Goal: Task Accomplishment & Management: Manage account settings

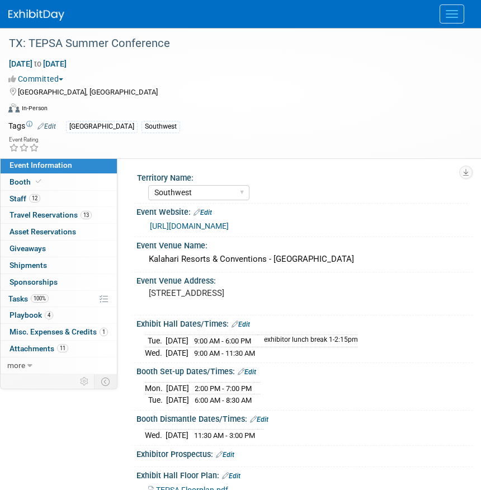
select select "Southwest"
click at [25, 16] on img at bounding box center [36, 15] width 56 height 11
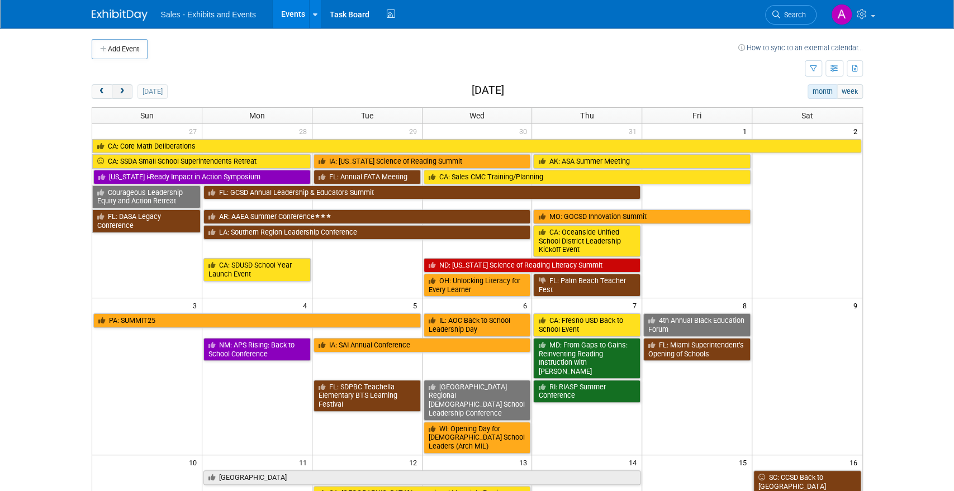
click at [126, 88] on button "next" at bounding box center [122, 91] width 21 height 15
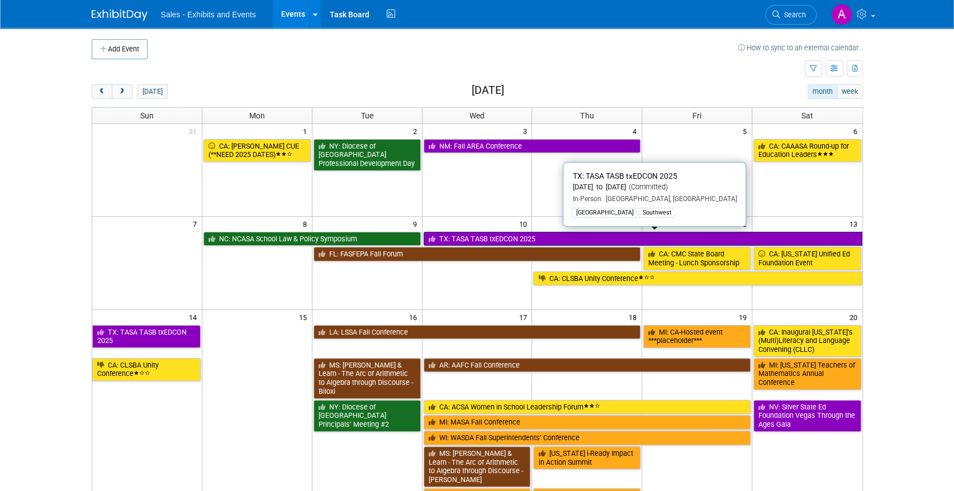
click at [480, 236] on link "TX: TASA TASB txEDCON 2025" at bounding box center [643, 239] width 439 height 15
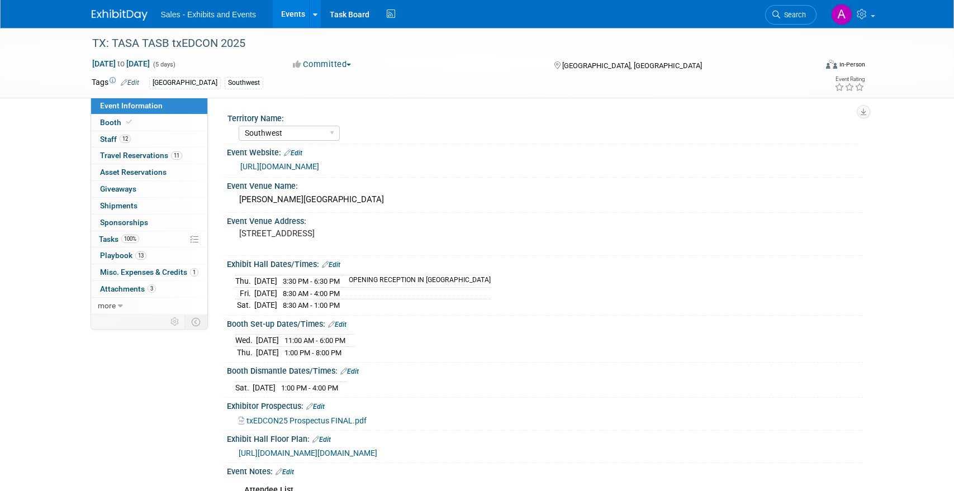
select select "Southwest"
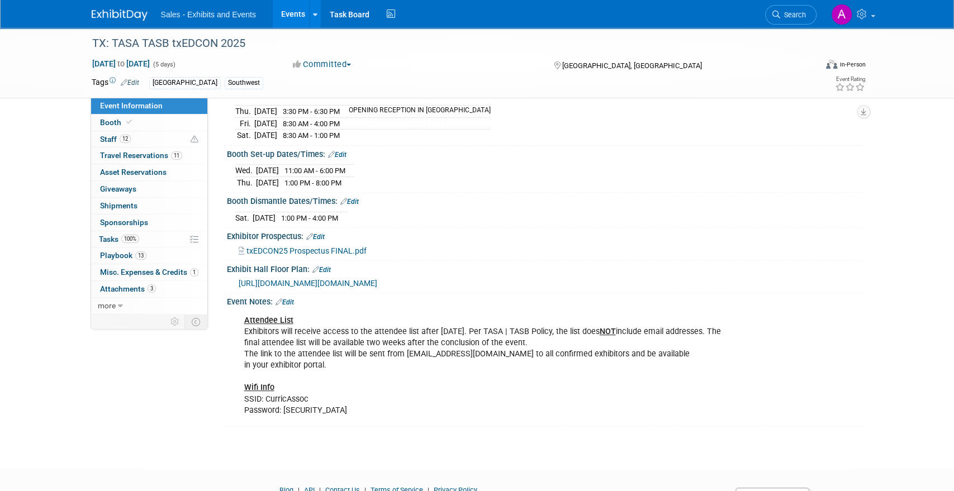
scroll to position [220, 0]
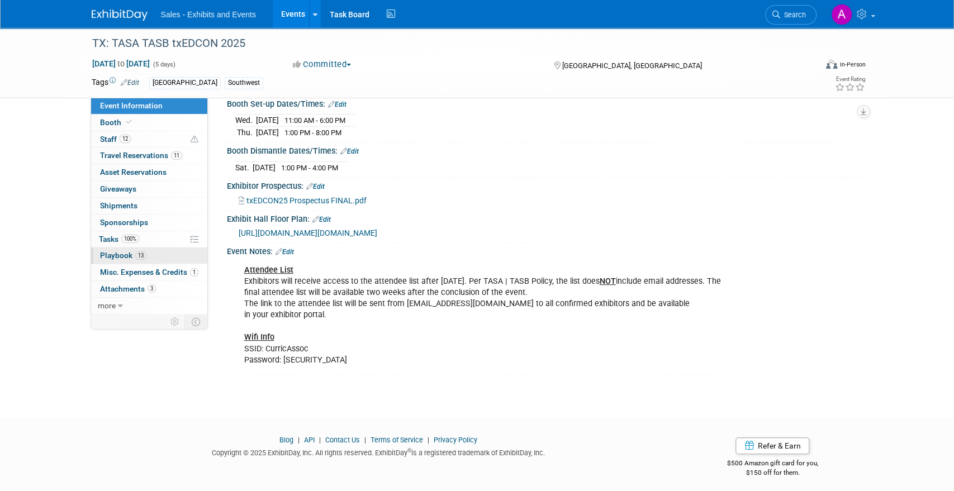
click at [134, 251] on span "Playbook 13" at bounding box center [123, 255] width 46 height 9
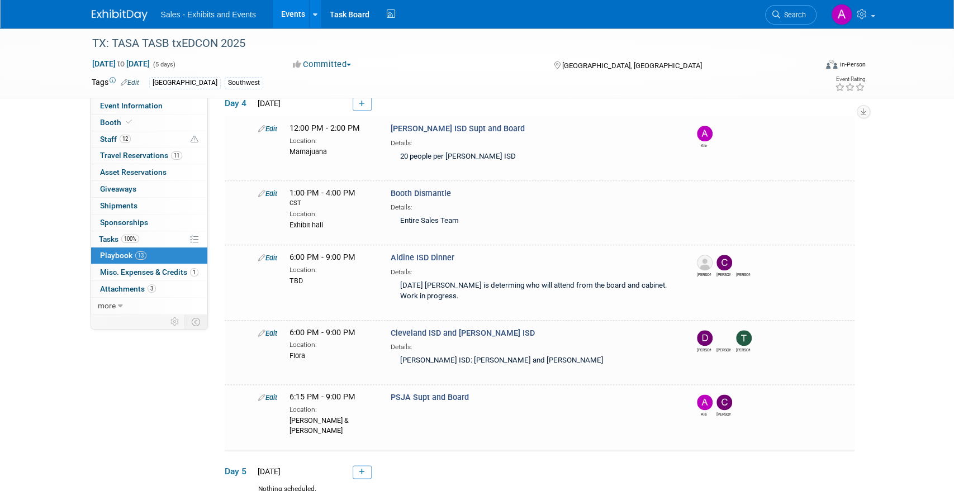
scroll to position [722, 0]
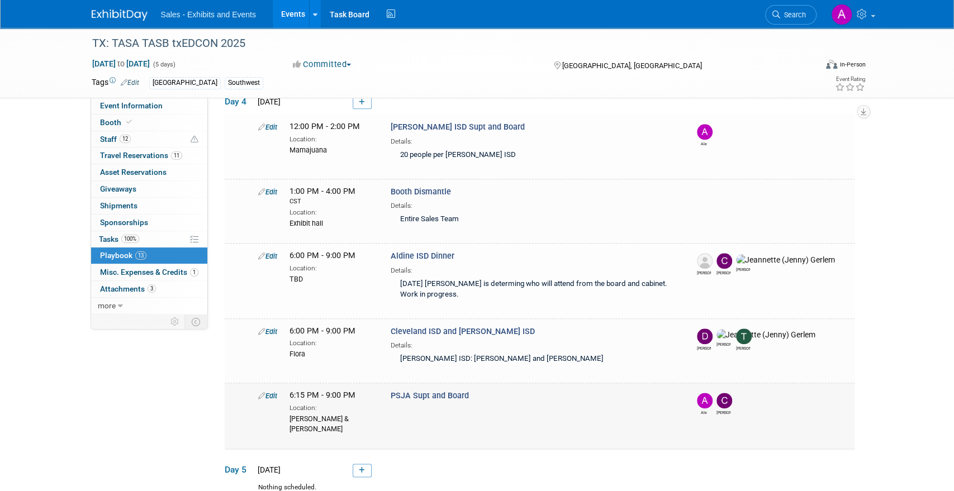
click at [264, 392] on icon at bounding box center [261, 395] width 7 height 7
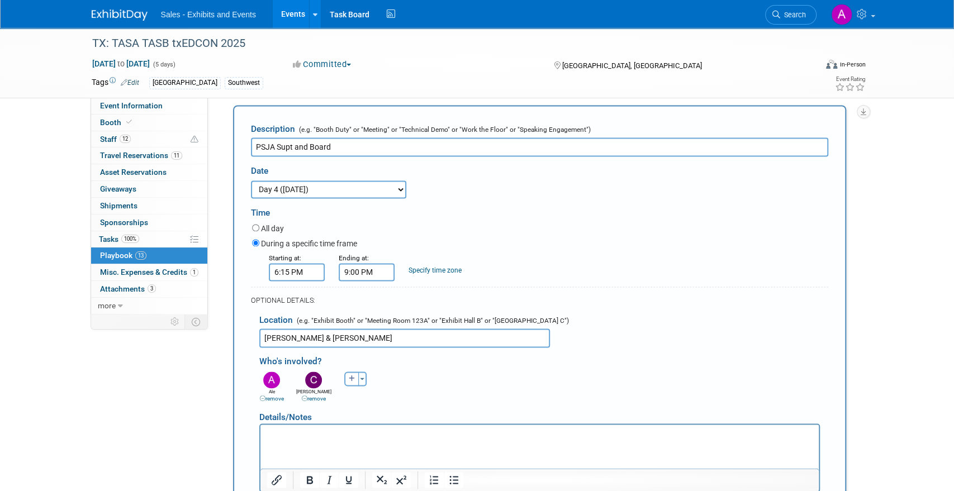
scroll to position [1010, 0]
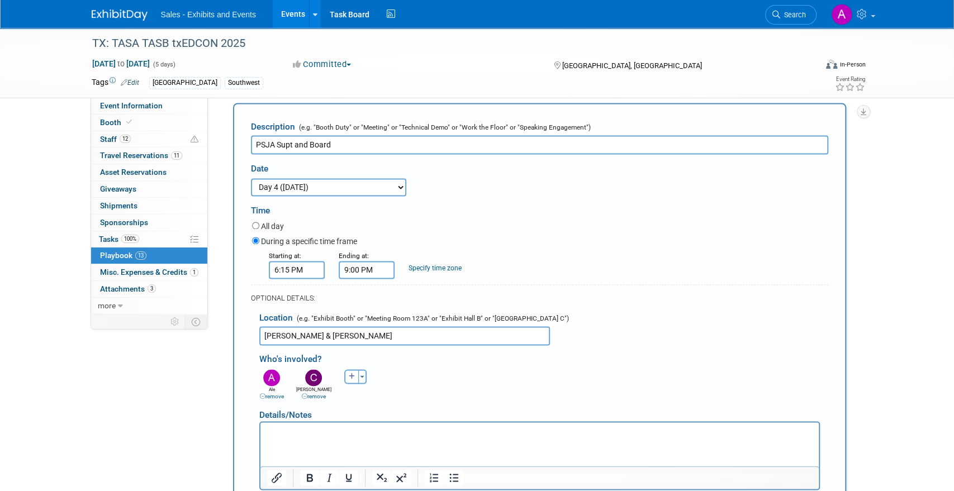
click at [313, 394] on link "remove" at bounding box center [314, 397] width 24 height 6
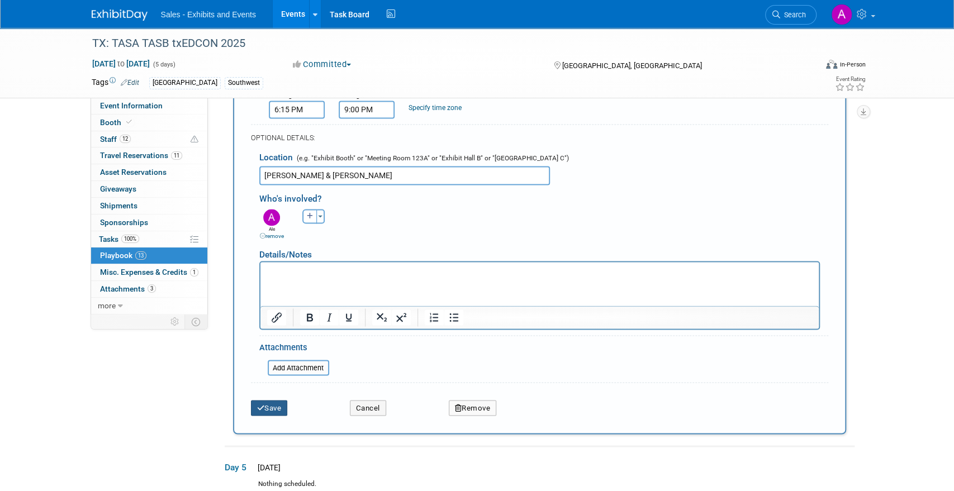
click at [279, 400] on button "Save" at bounding box center [269, 408] width 37 height 16
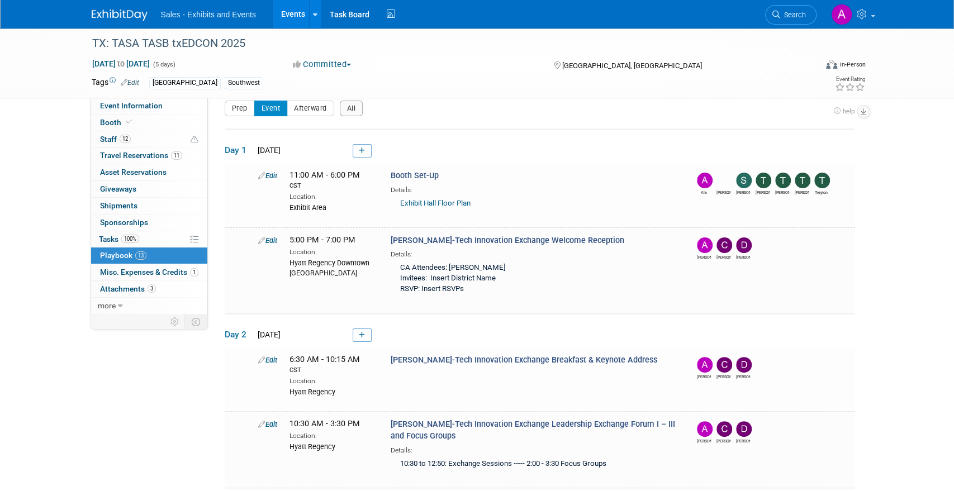
scroll to position [835, 0]
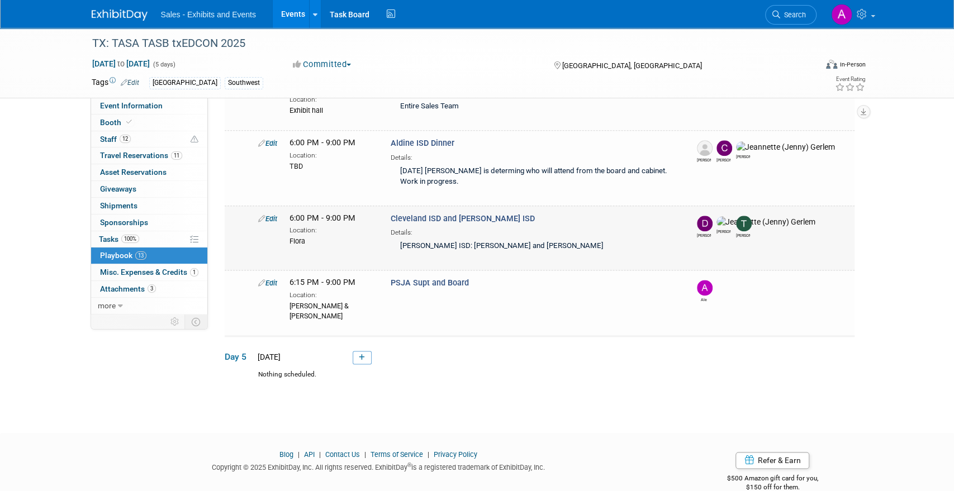
click at [261, 215] on icon at bounding box center [261, 218] width 7 height 7
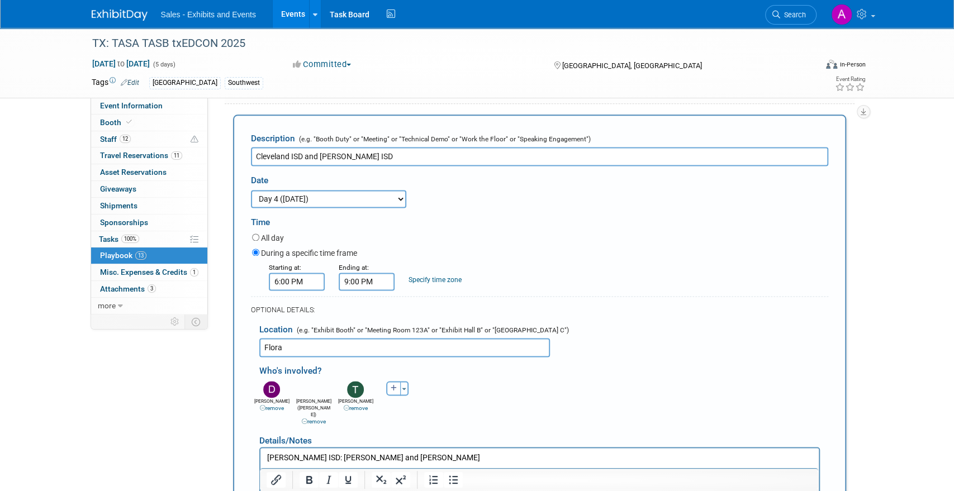
scroll to position [956, 0]
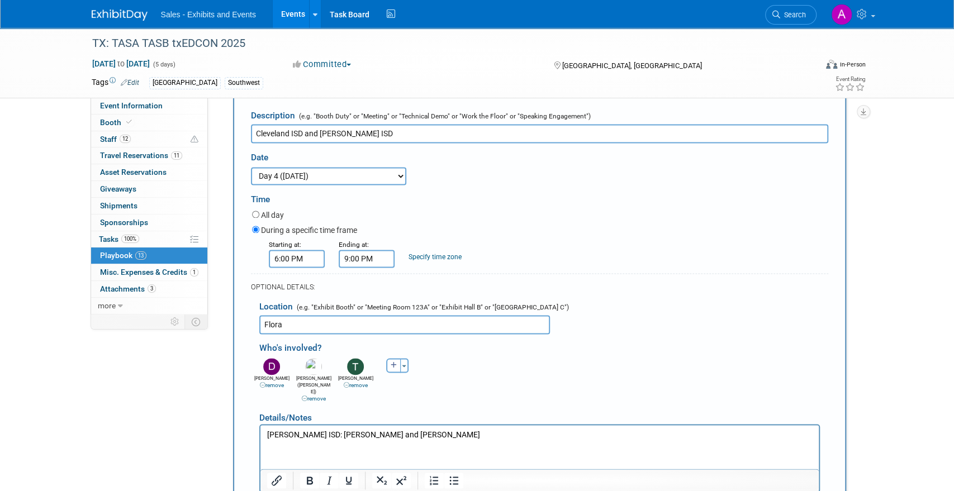
click at [306, 396] on link "remove" at bounding box center [314, 399] width 24 height 6
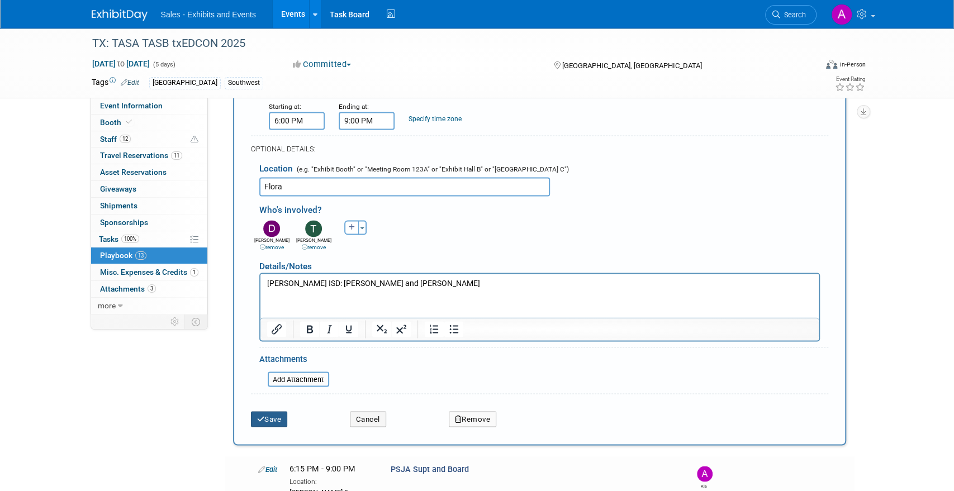
click at [270, 411] on button "Save" at bounding box center [269, 419] width 37 height 16
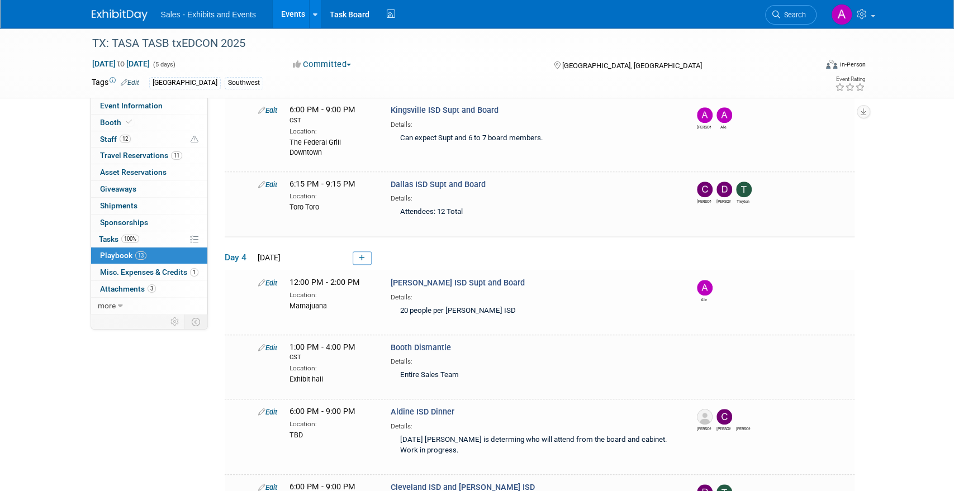
scroll to position [561, 0]
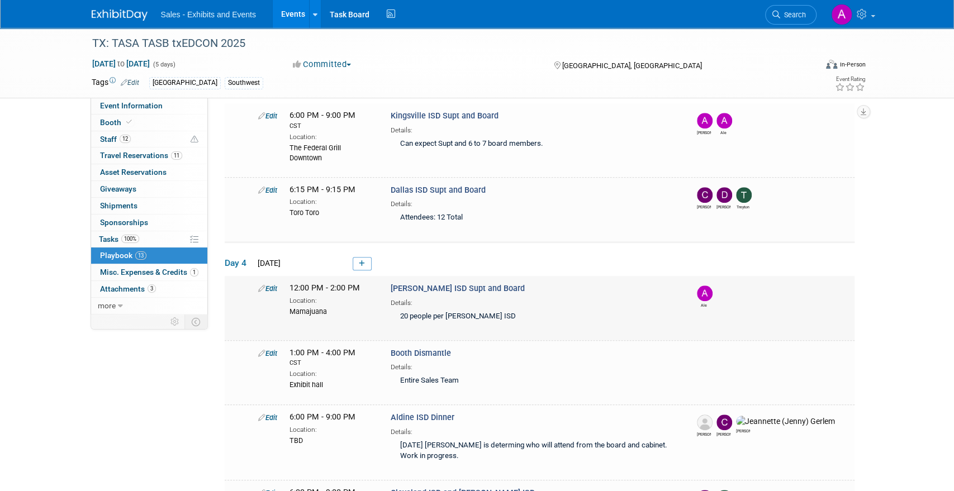
click at [264, 285] on icon at bounding box center [261, 288] width 7 height 7
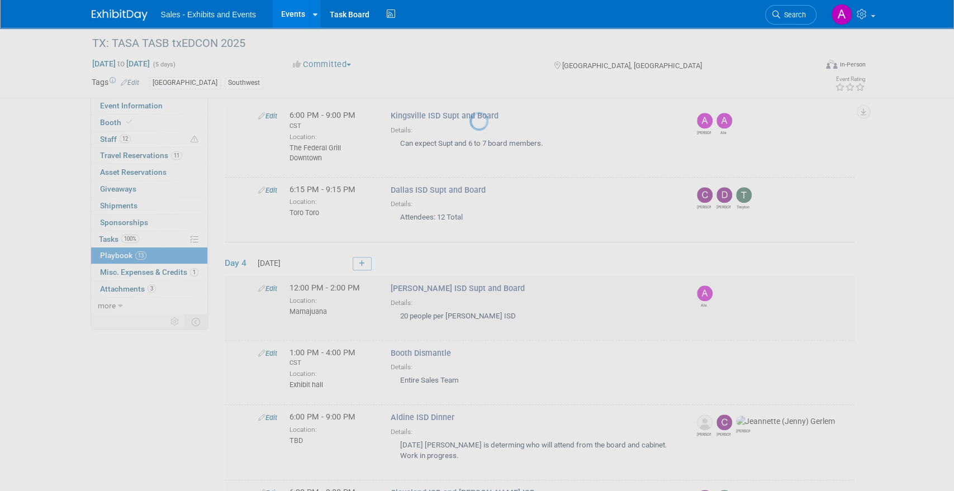
select select "0c9b4440-a9c5-4db4-99ce-693d14ac5c89"
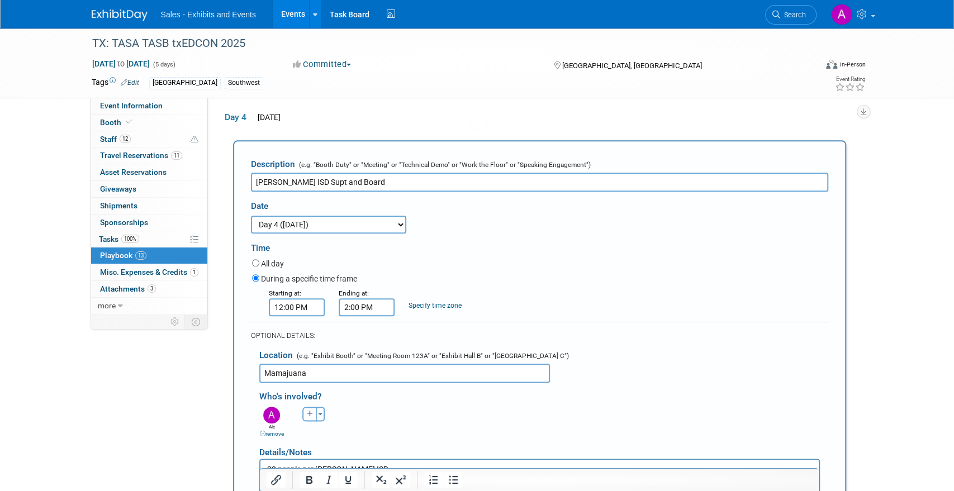
scroll to position [0, 0]
click at [309, 411] on icon "button" at bounding box center [310, 414] width 7 height 7
select select
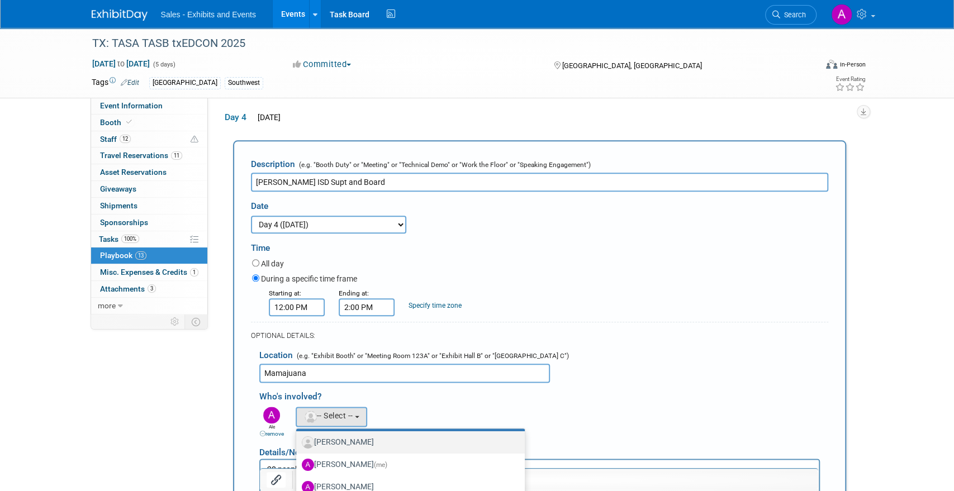
scroll to position [50, 0]
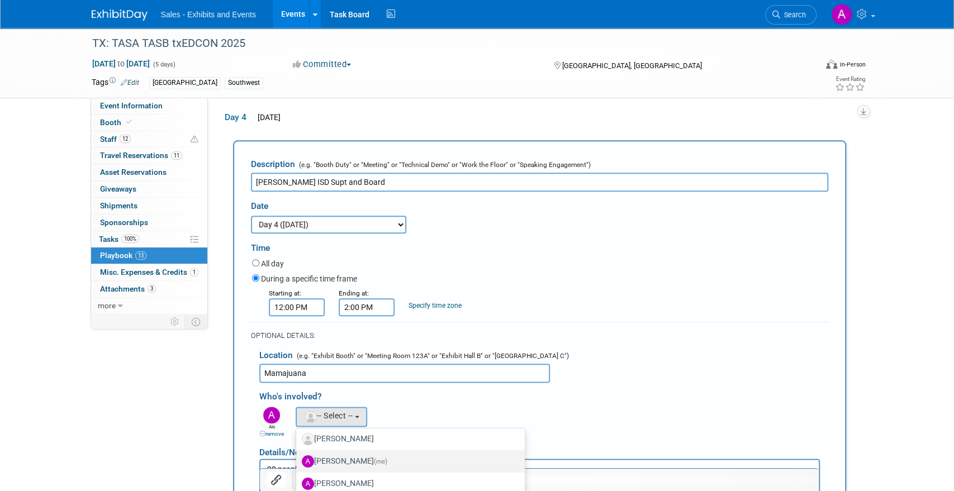
click at [371, 453] on label "[PERSON_NAME] (me)" at bounding box center [408, 462] width 212 height 18
click at [298, 457] on input "[PERSON_NAME] (me)" at bounding box center [294, 460] width 7 height 7
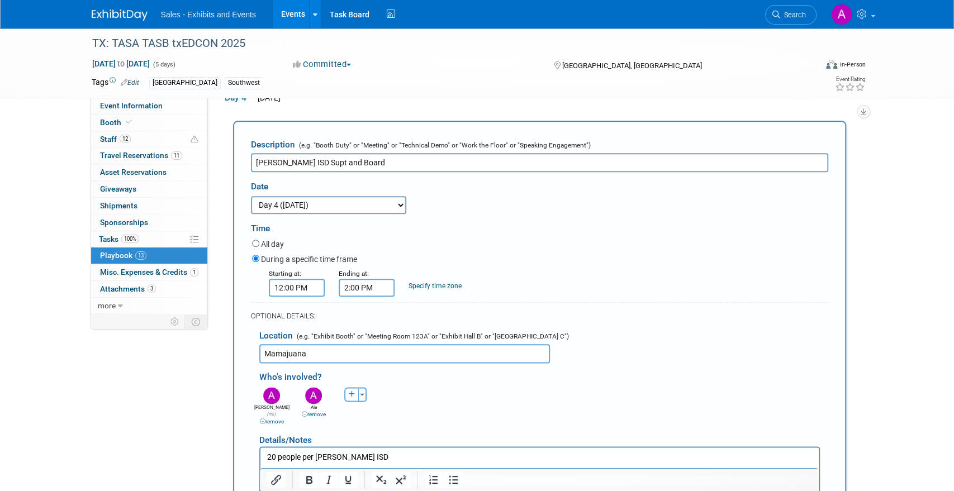
scroll to position [725, 0]
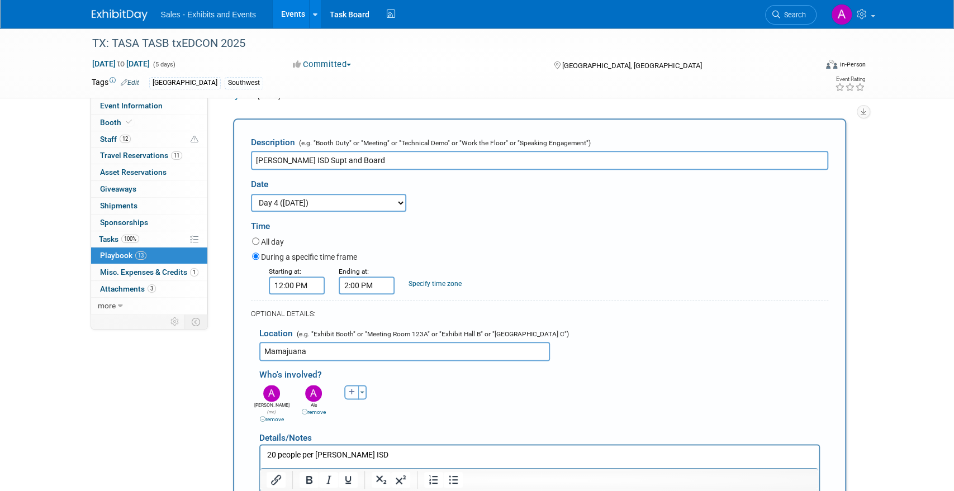
click at [353, 389] on icon "button" at bounding box center [352, 392] width 7 height 7
select select
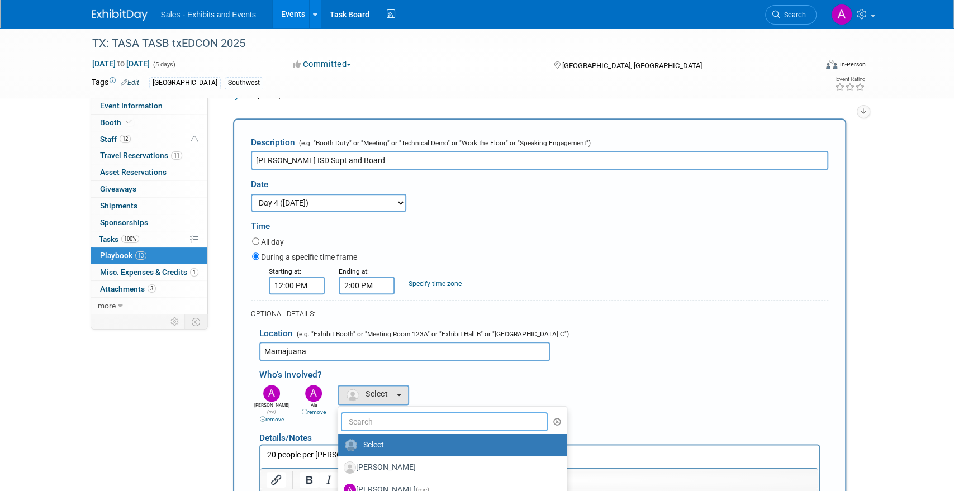
click at [374, 419] on input "text" at bounding box center [444, 422] width 207 height 19
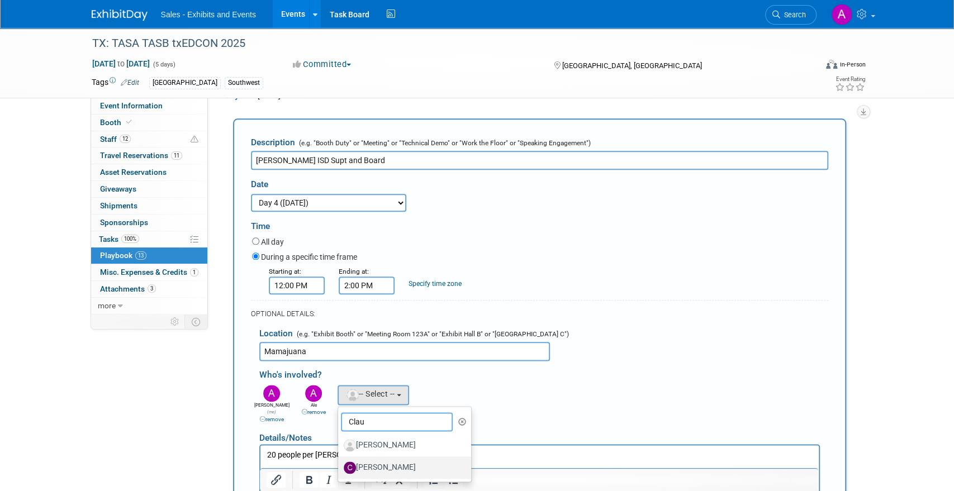
type input "Clau"
click at [399, 459] on label "[PERSON_NAME]" at bounding box center [402, 468] width 117 height 18
click at [340, 463] on input "[PERSON_NAME]" at bounding box center [336, 466] width 7 height 7
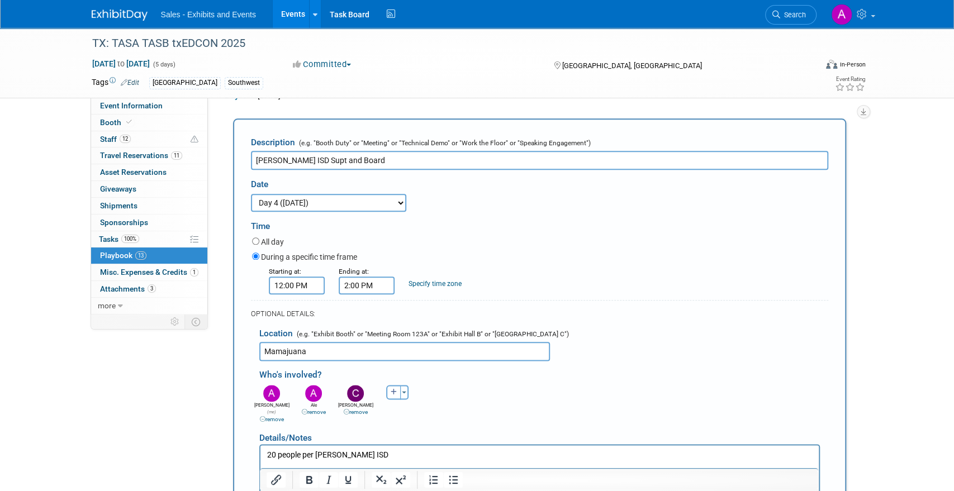
click at [321, 409] on link "remove" at bounding box center [314, 412] width 24 height 6
click at [350, 389] on icon "button" at bounding box center [352, 392] width 7 height 7
select select
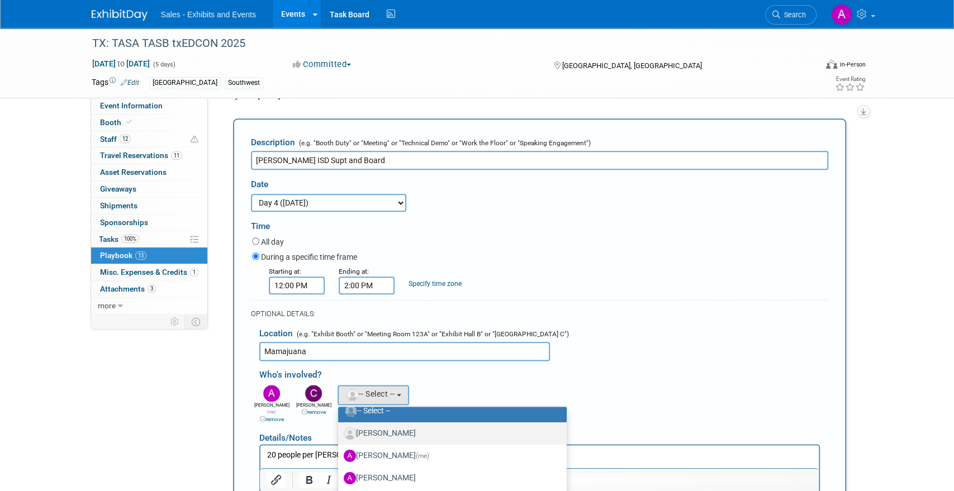
scroll to position [44, 0]
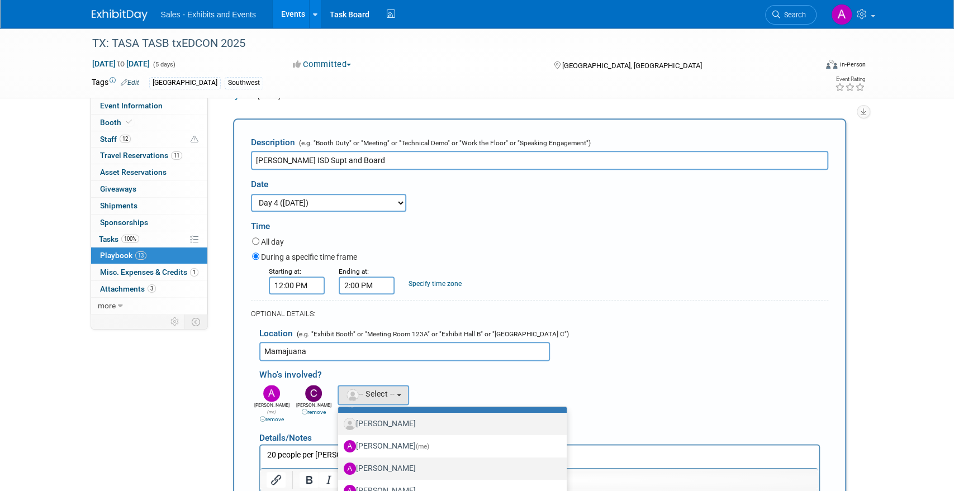
click at [382, 464] on label "[PERSON_NAME]" at bounding box center [450, 469] width 212 height 18
click at [340, 464] on input "[PERSON_NAME]" at bounding box center [336, 467] width 7 height 7
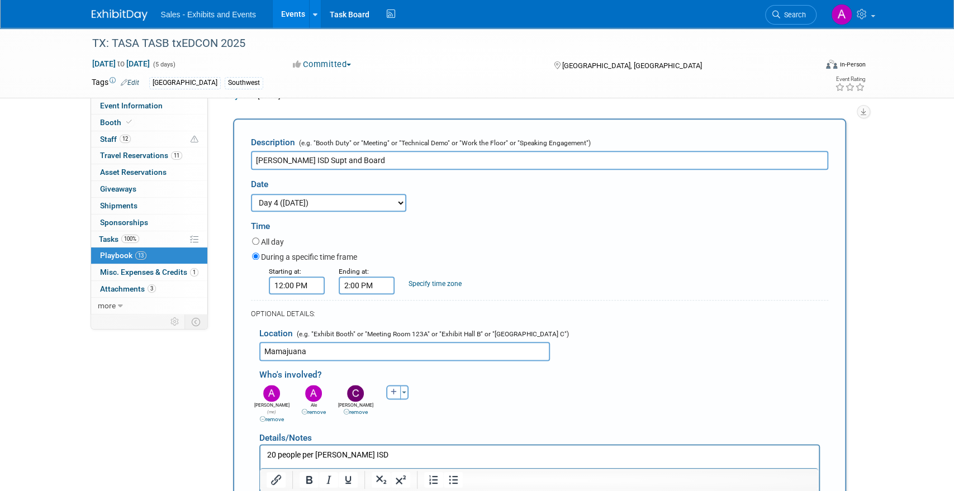
click at [264, 416] on link "remove" at bounding box center [272, 419] width 24 height 6
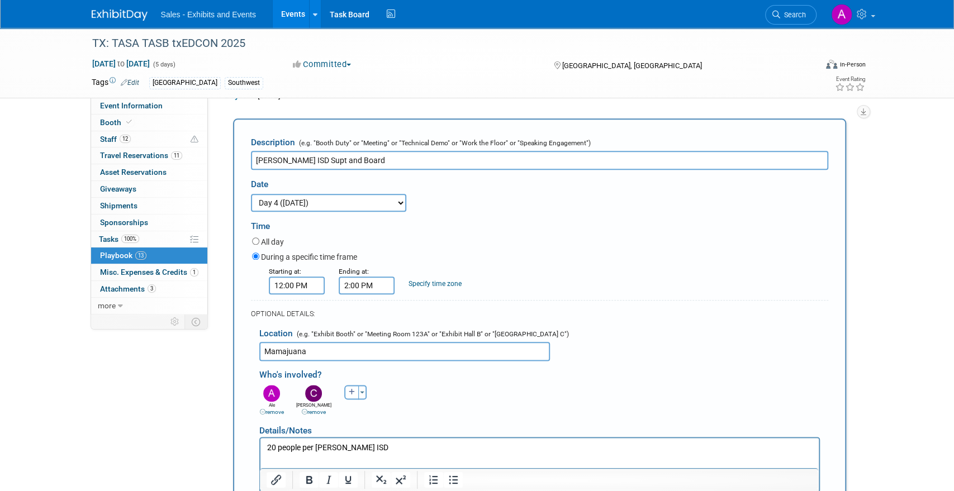
click at [416, 399] on div "[PERSON_NAME] remove [PERSON_NAME] (me) remove Ale remove remove remove" at bounding box center [544, 399] width 586 height 34
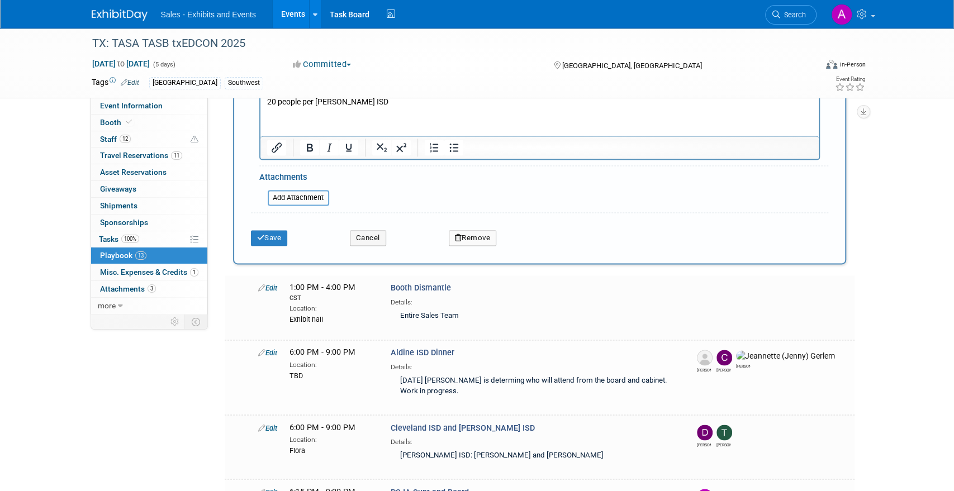
scroll to position [1076, 0]
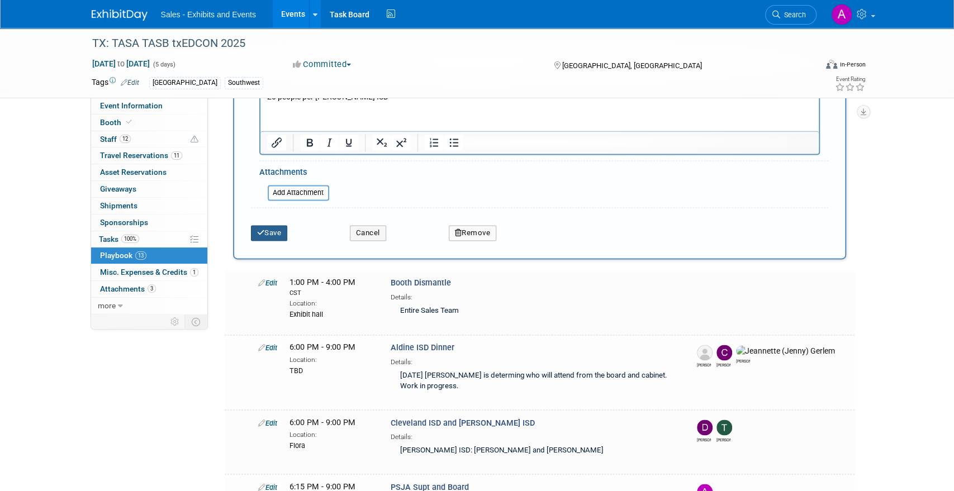
click at [266, 225] on button "Save" at bounding box center [269, 233] width 37 height 16
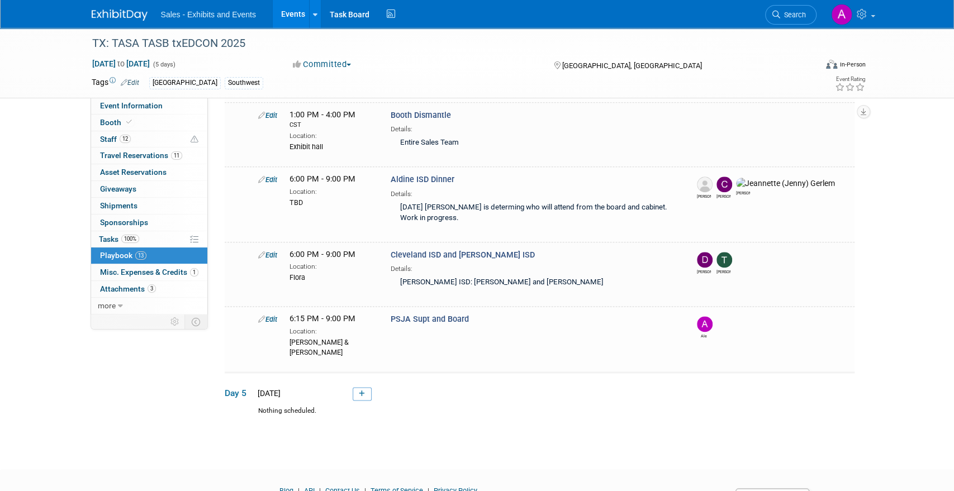
scroll to position [818, 0]
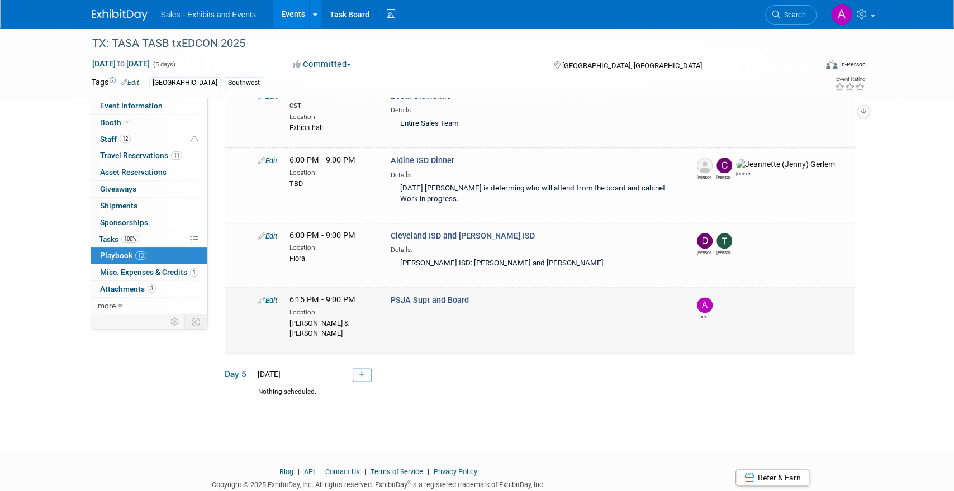
click at [269, 296] on link "Edit" at bounding box center [267, 300] width 19 height 8
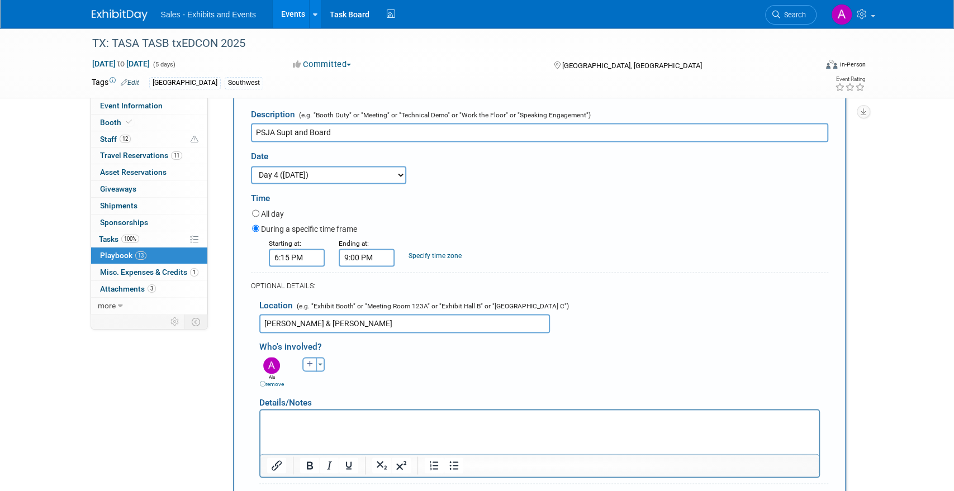
scroll to position [1054, 0]
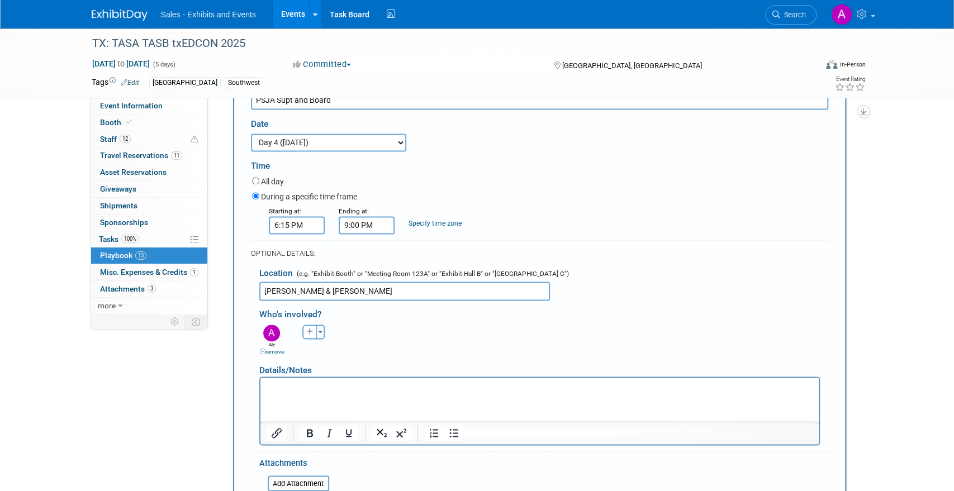
click at [323, 394] on html at bounding box center [539, 386] width 558 height 16
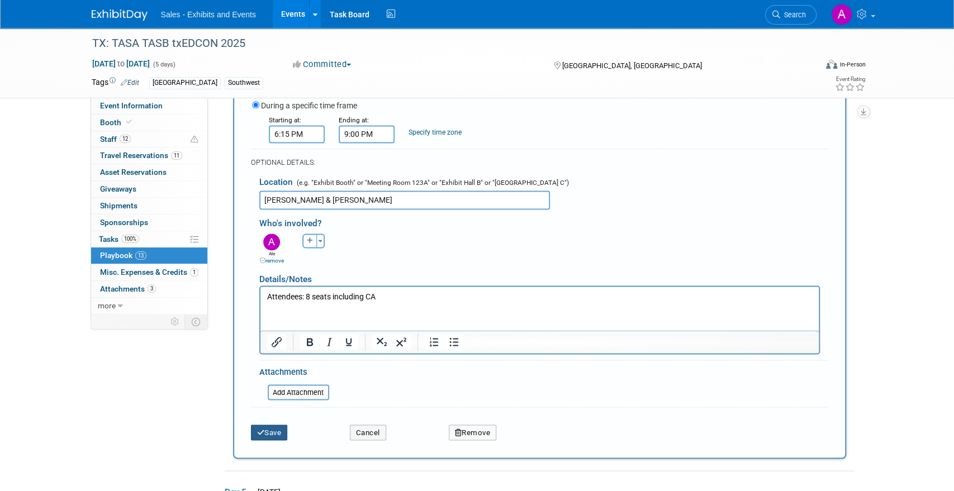
click at [275, 425] on button "Save" at bounding box center [269, 433] width 37 height 16
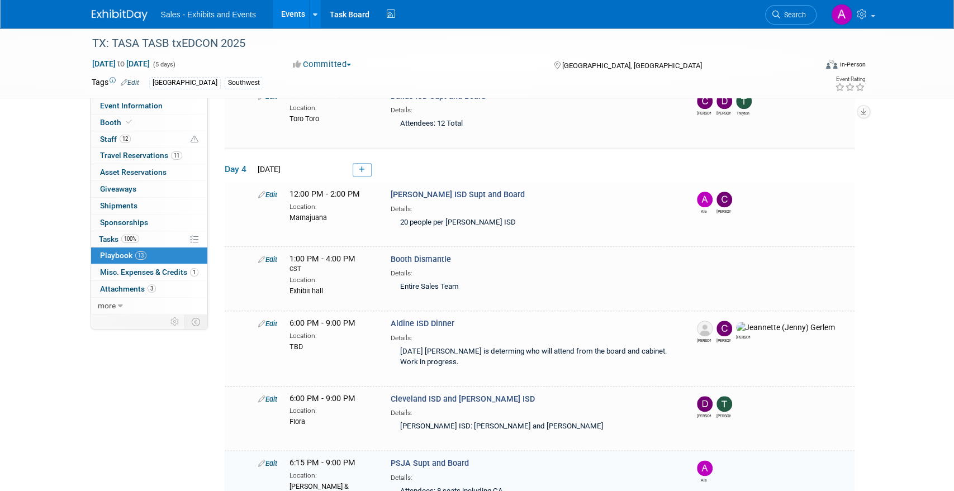
scroll to position [654, 0]
click at [270, 191] on link "Edit" at bounding box center [267, 195] width 19 height 8
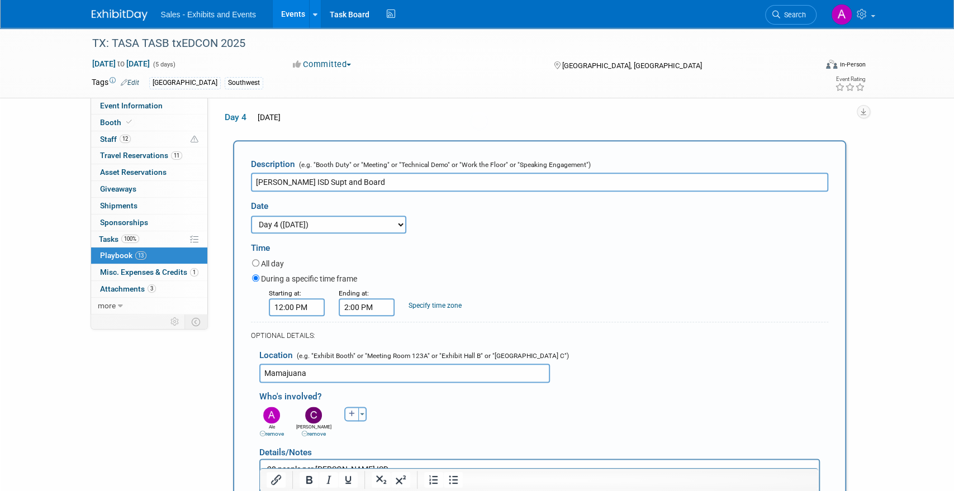
scroll to position [0, 0]
click at [276, 465] on p "20 people per [PERSON_NAME] ISD" at bounding box center [540, 470] width 546 height 11
click at [267, 470] on p "22 people per [PERSON_NAME] ISD" at bounding box center [540, 470] width 546 height 11
drag, startPoint x: 397, startPoint y: 471, endPoint x: 342, endPoint y: 471, distance: 55.9
click at [342, 471] on p "Attendees: 22 people per [PERSON_NAME] ISD" at bounding box center [540, 470] width 546 height 11
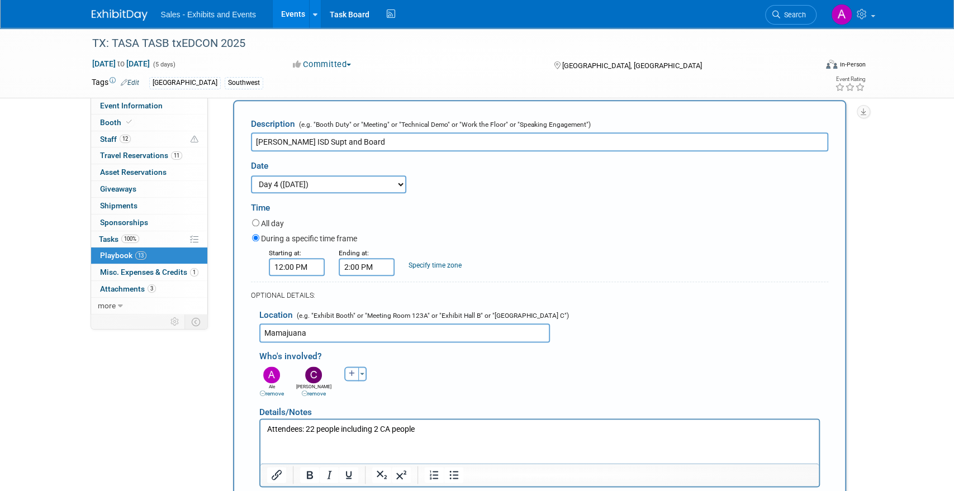
scroll to position [746, 0]
click at [343, 429] on p "Attendees: 22 people including 2 CA people" at bounding box center [540, 427] width 546 height 11
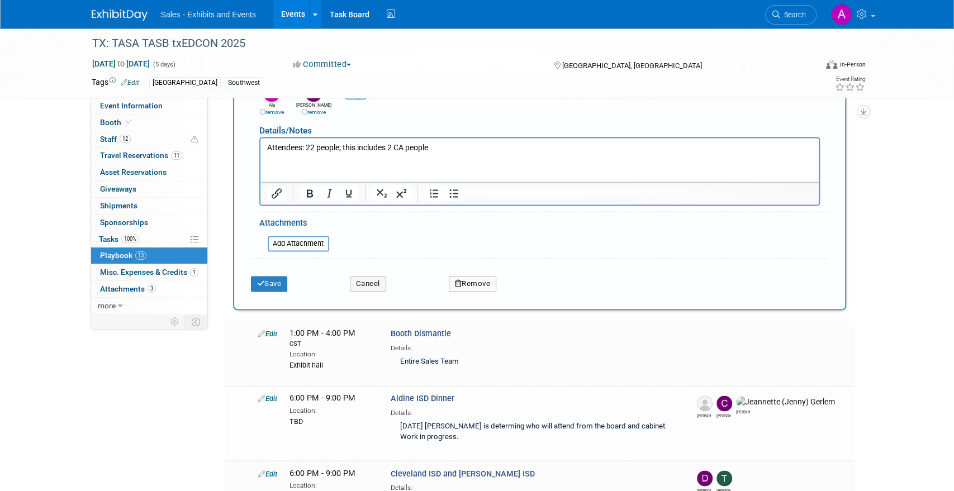
scroll to position [1083, 0]
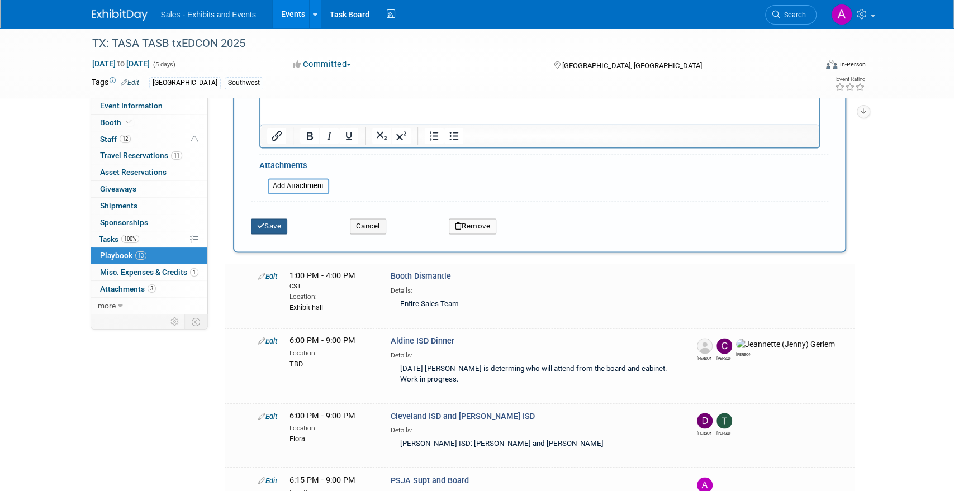
click at [274, 222] on button "Save" at bounding box center [269, 227] width 37 height 16
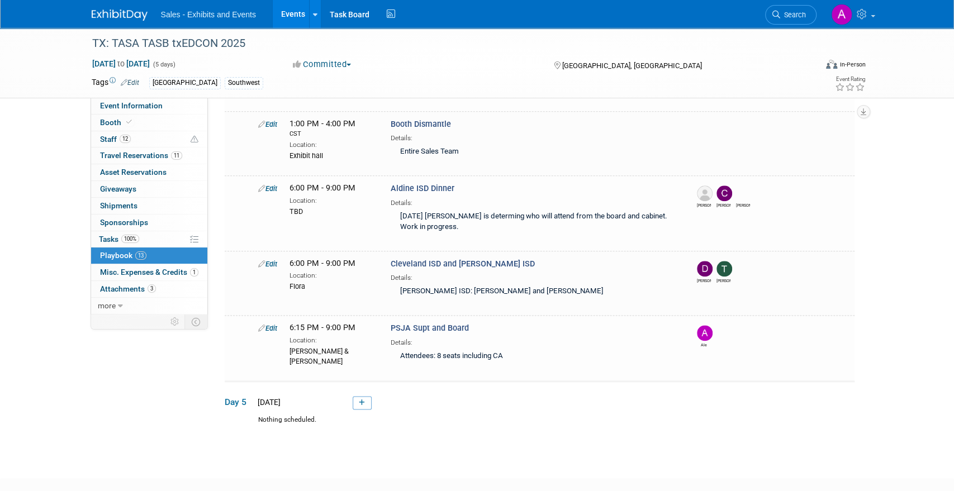
scroll to position [785, 0]
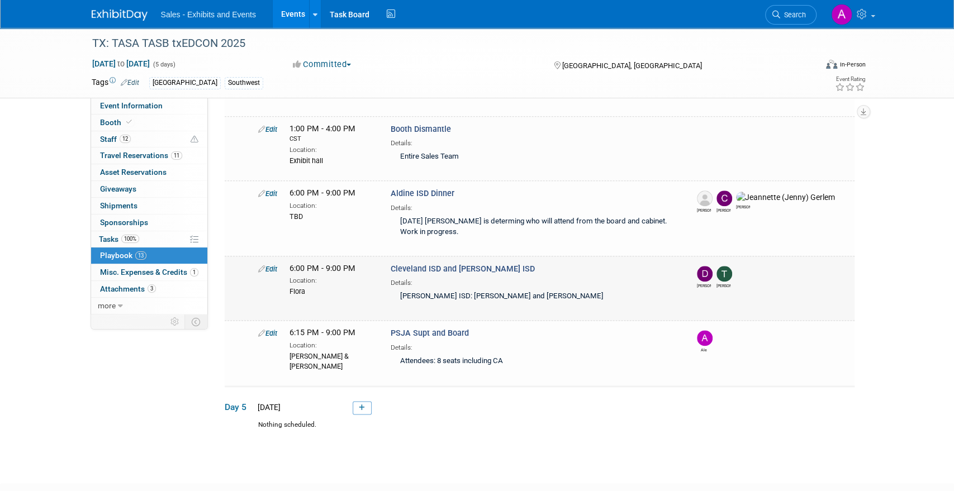
click at [270, 265] on link "Edit" at bounding box center [267, 269] width 19 height 8
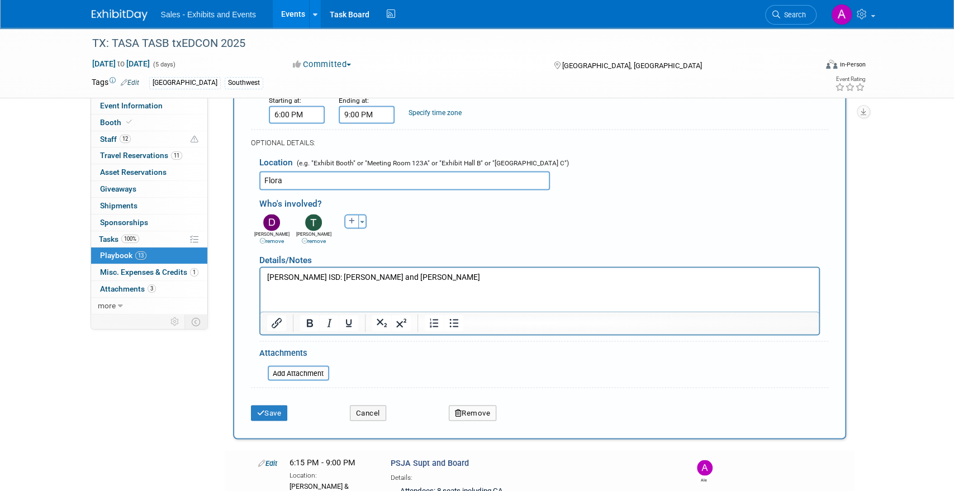
scroll to position [1105, 0]
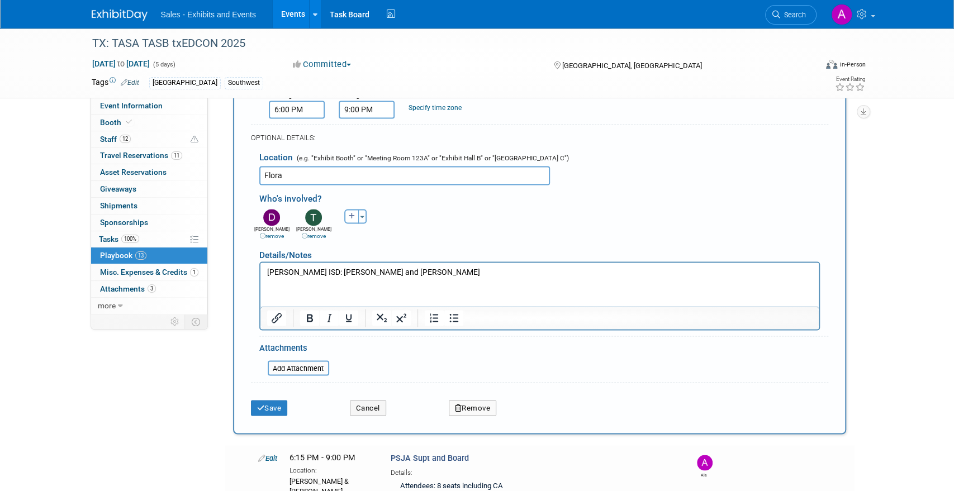
click at [271, 271] on p "[PERSON_NAME] ISD: [PERSON_NAME] and [PERSON_NAME]" at bounding box center [540, 272] width 546 height 11
click at [268, 271] on p "[PERSON_NAME] ISD: [PERSON_NAME] and [PERSON_NAME]" at bounding box center [540, 272] width 546 height 11
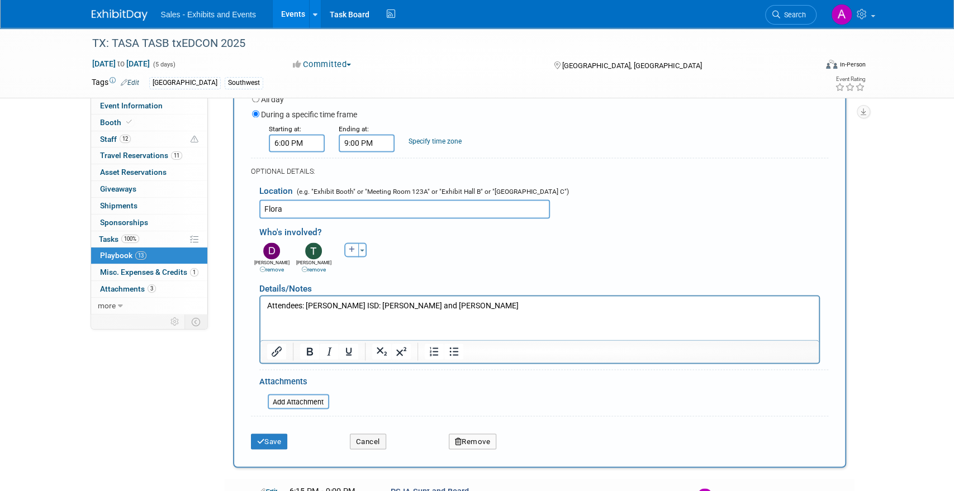
scroll to position [1073, 0]
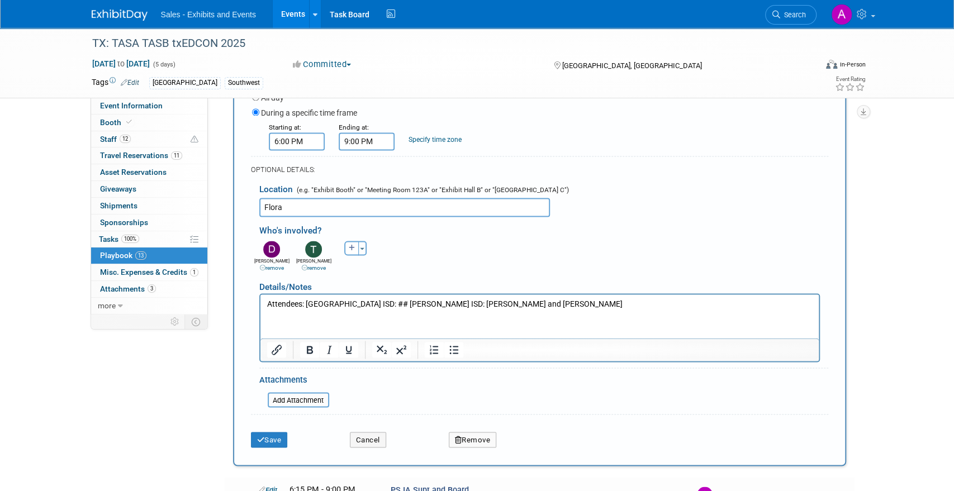
click at [416, 301] on p "Attendees: [GEOGRAPHIC_DATA] ISD: ## [PERSON_NAME] ISD: [PERSON_NAME] and [PERS…" at bounding box center [540, 303] width 546 height 11
click at [559, 305] on p "Attendees: [GEOGRAPHIC_DATA] ISD: ## [PERSON_NAME] ISD: 2 ([PERSON_NAME] and [P…" at bounding box center [540, 303] width 546 height 11
drag, startPoint x: 563, startPoint y: 304, endPoint x: 552, endPoint y: 304, distance: 11.2
click at [552, 304] on p "Attendees: [GEOGRAPHIC_DATA] ISD: ## [PERSON_NAME] ISD: 2 ([PERSON_NAME] and [P…" at bounding box center [540, 303] width 546 height 11
click at [310, 343] on icon "Bold" at bounding box center [309, 349] width 13 height 13
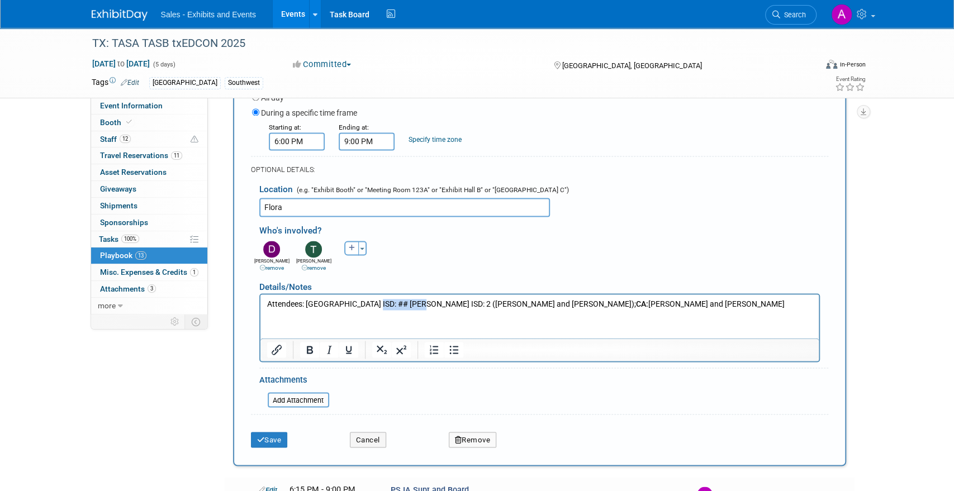
drag, startPoint x: 414, startPoint y: 304, endPoint x: 371, endPoint y: 304, distance: 43.0
click at [371, 304] on p "Attendees: [GEOGRAPHIC_DATA] ISD: ## [PERSON_NAME] ISD: 2 ([PERSON_NAME] and [P…" at bounding box center [540, 303] width 546 height 11
click at [312, 343] on icon "Bold" at bounding box center [309, 349] width 13 height 13
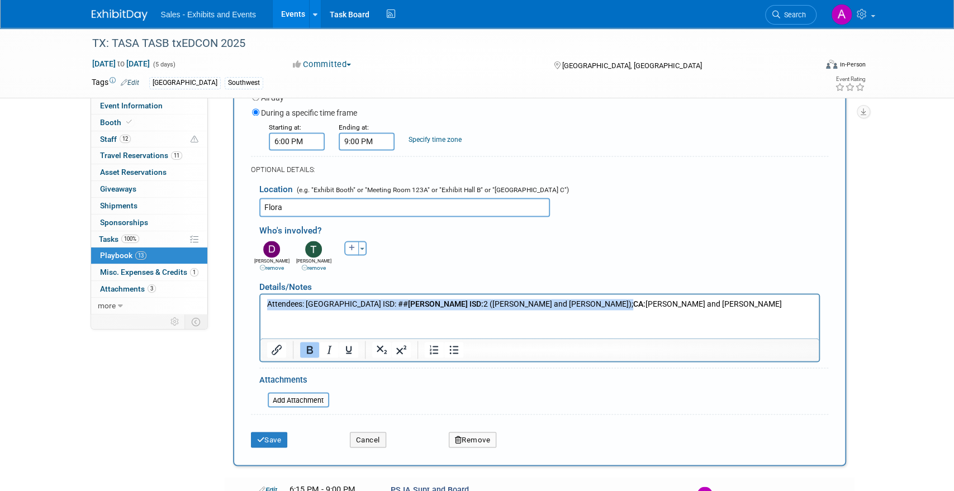
click at [407, 302] on b "[PERSON_NAME] ISD:" at bounding box center [444, 303] width 75 height 9
drag, startPoint x: 355, startPoint y: 303, endPoint x: 305, endPoint y: 300, distance: 49.8
click at [305, 300] on p "Attendees: [GEOGRAPHIC_DATA] ISD: ##; [PERSON_NAME] ISD: 2 ([PERSON_NAME] and […" at bounding box center [540, 303] width 546 height 11
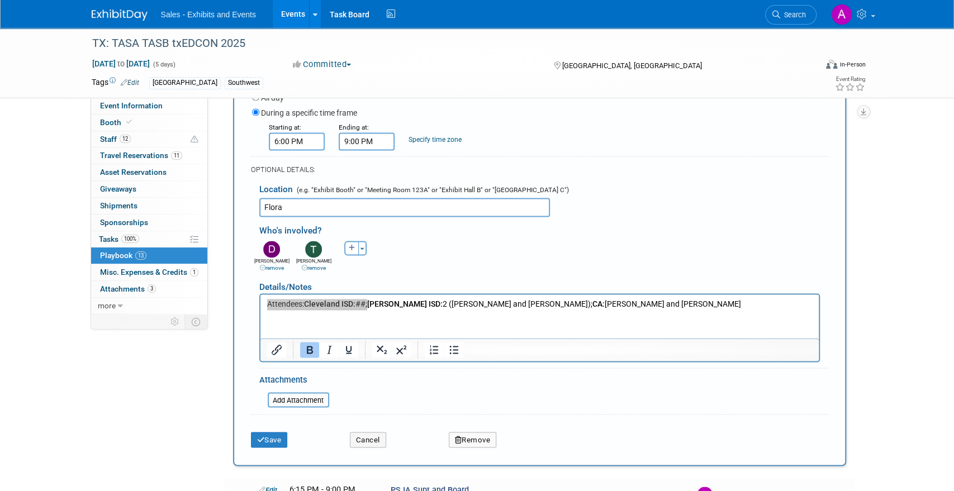
click at [268, 439] on div "Save Cancel Remove" at bounding box center [539, 436] width 577 height 34
click at [269, 434] on button "Save" at bounding box center [269, 440] width 37 height 16
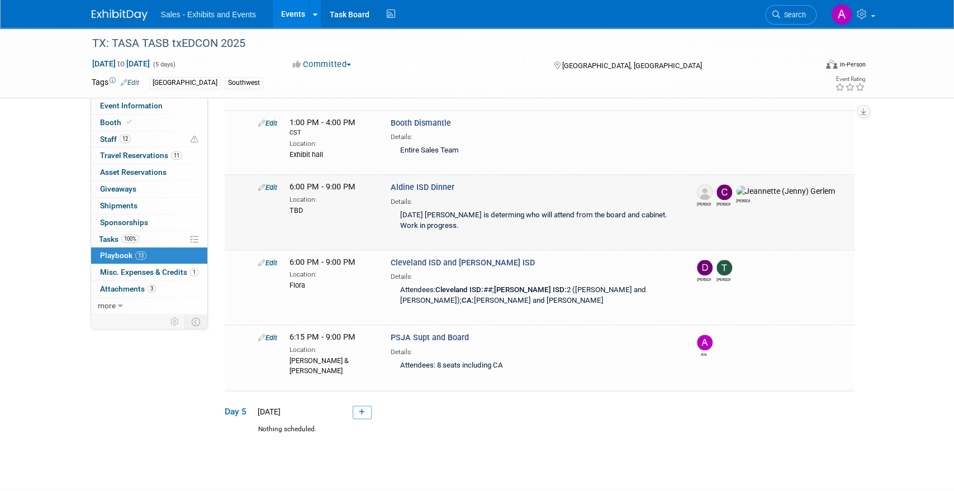
scroll to position [789, 0]
